Goal: Navigation & Orientation: Go to known website

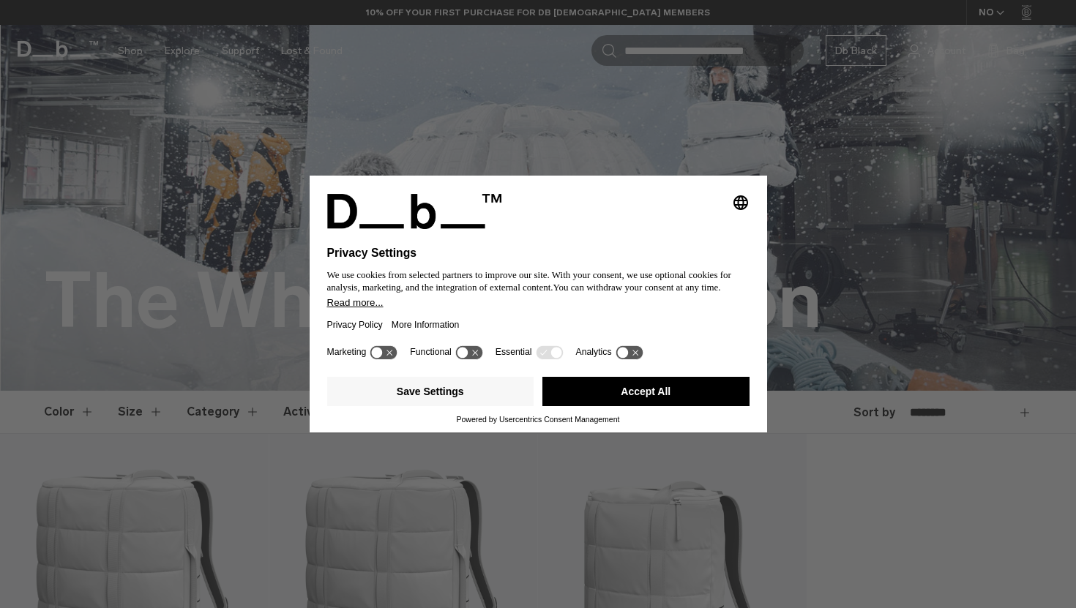
click at [626, 402] on button "Accept All" at bounding box center [645, 391] width 207 height 29
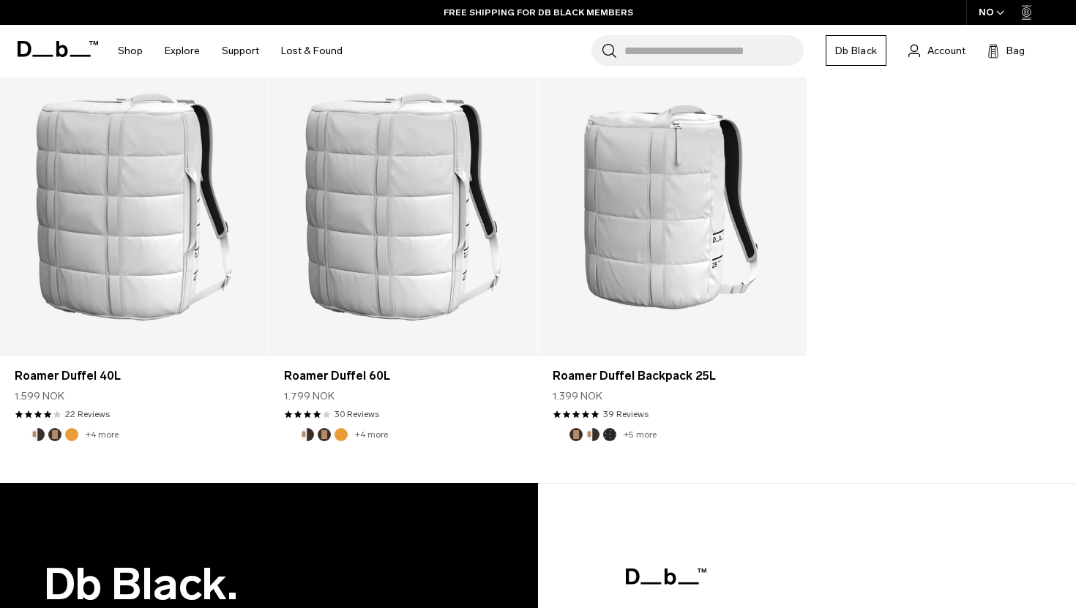
scroll to position [457, 0]
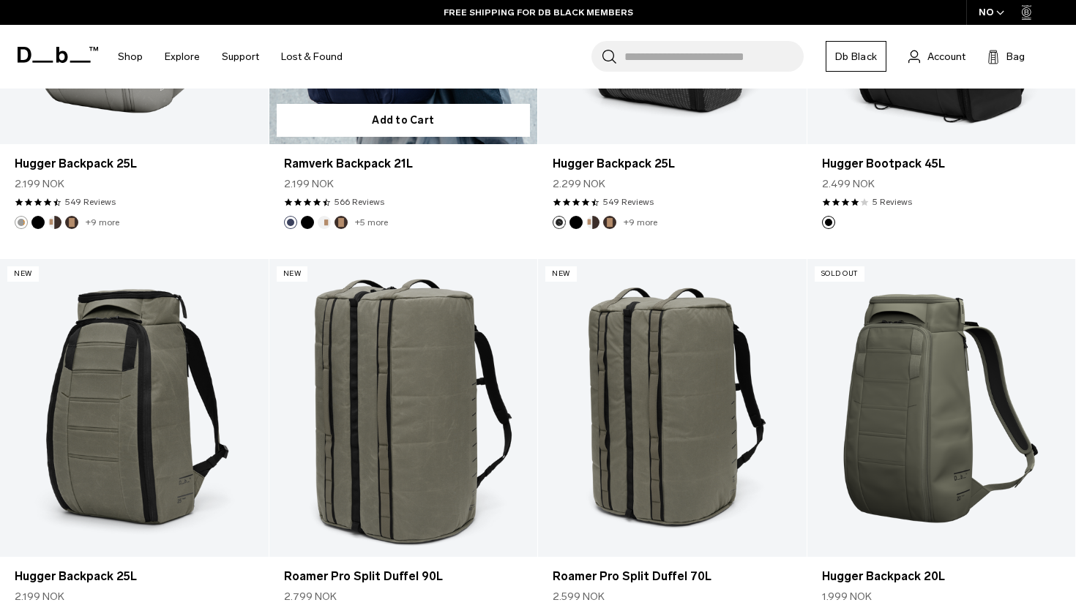
scroll to position [3663, 0]
